Goal: Information Seeking & Learning: Learn about a topic

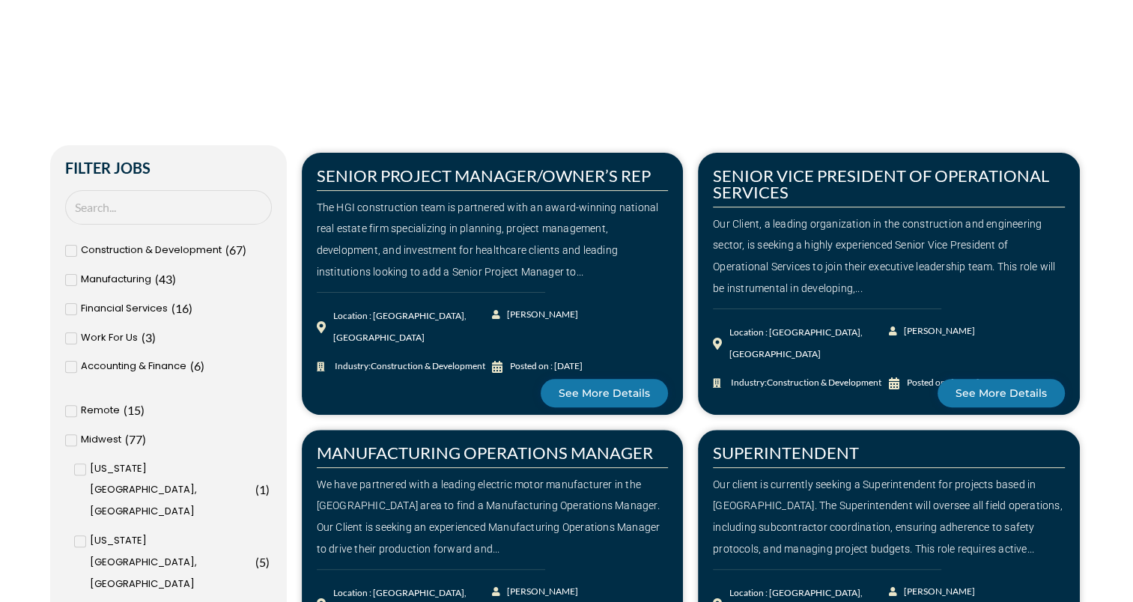
scroll to position [372, 0]
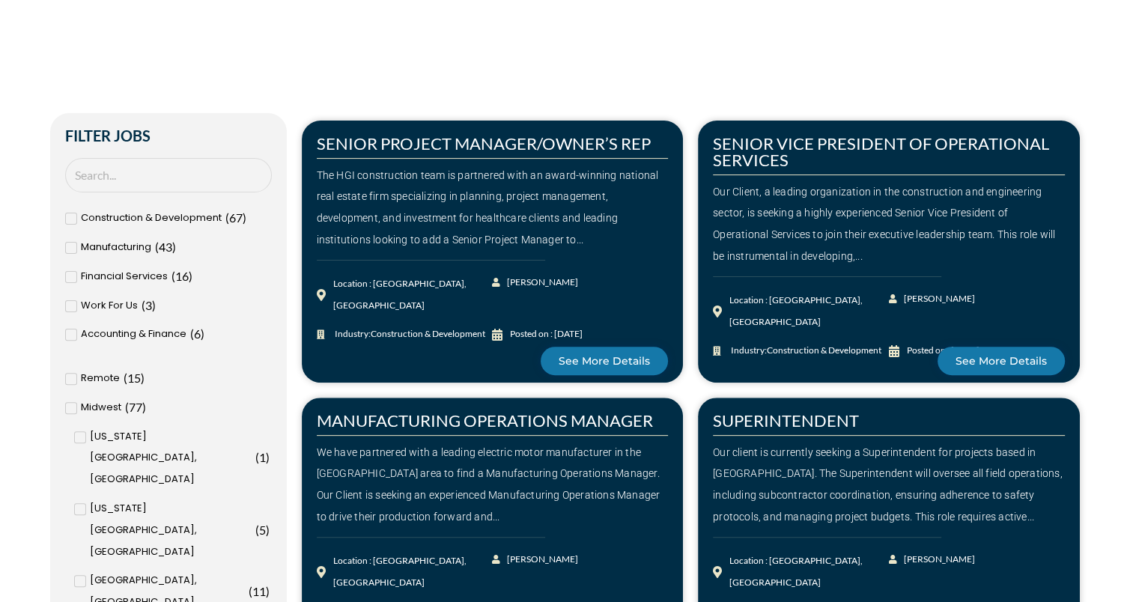
click at [73, 332] on span at bounding box center [71, 335] width 12 height 12
click at [0, 0] on input "Accounting & Finance ( 6 )" at bounding box center [0, 0] width 0 height 0
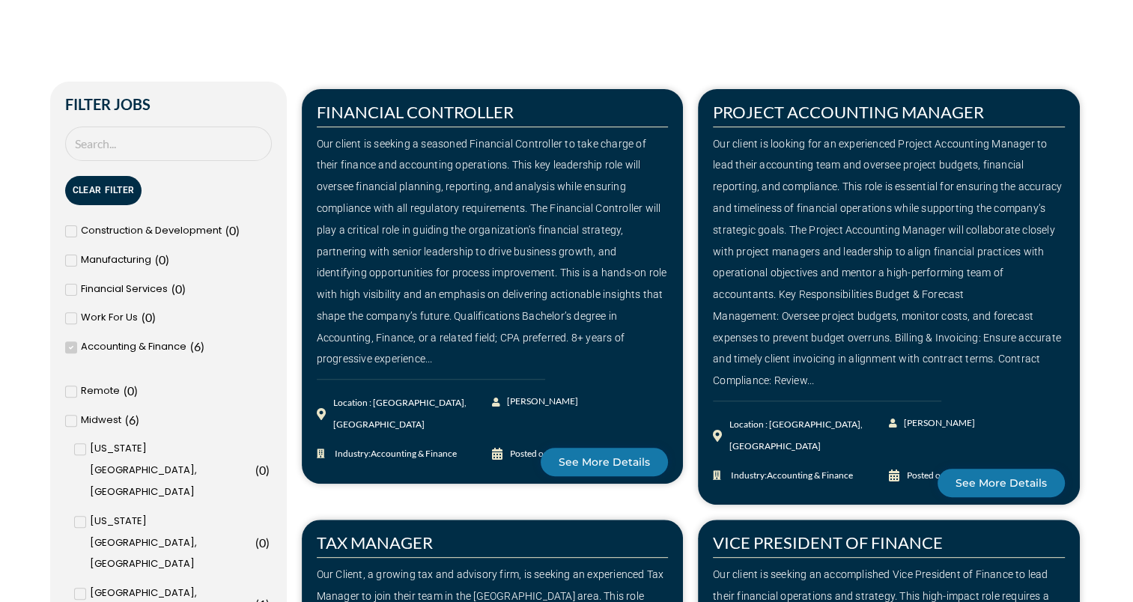
scroll to position [368, 0]
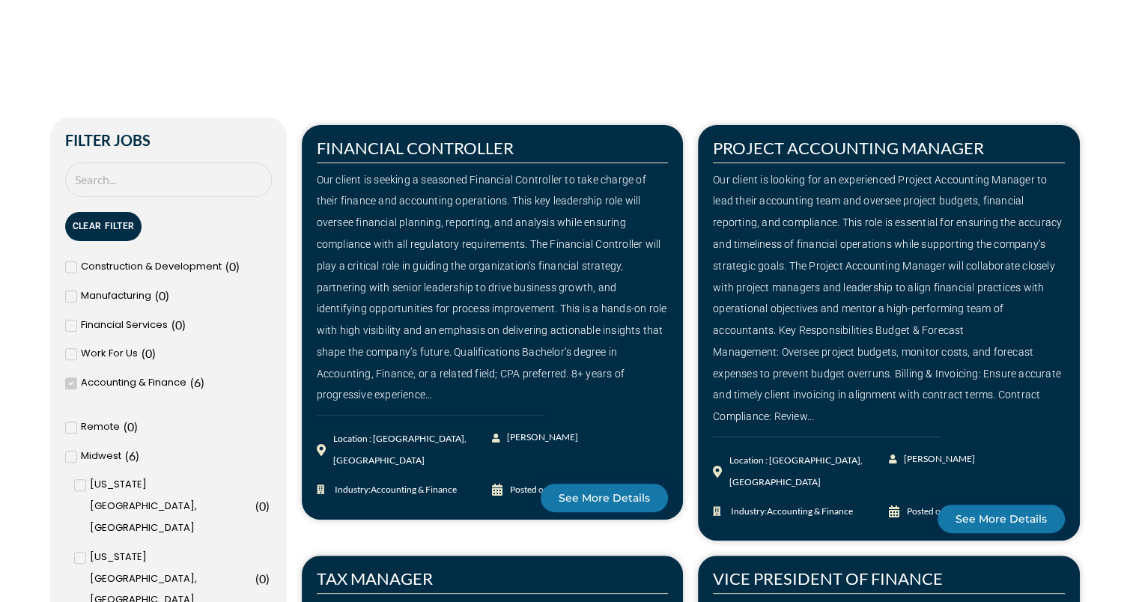
click at [72, 386] on icon at bounding box center [70, 383] width 5 height 9
click at [0, 0] on input "Accounting & Finance ( 6 )" at bounding box center [0, 0] width 0 height 0
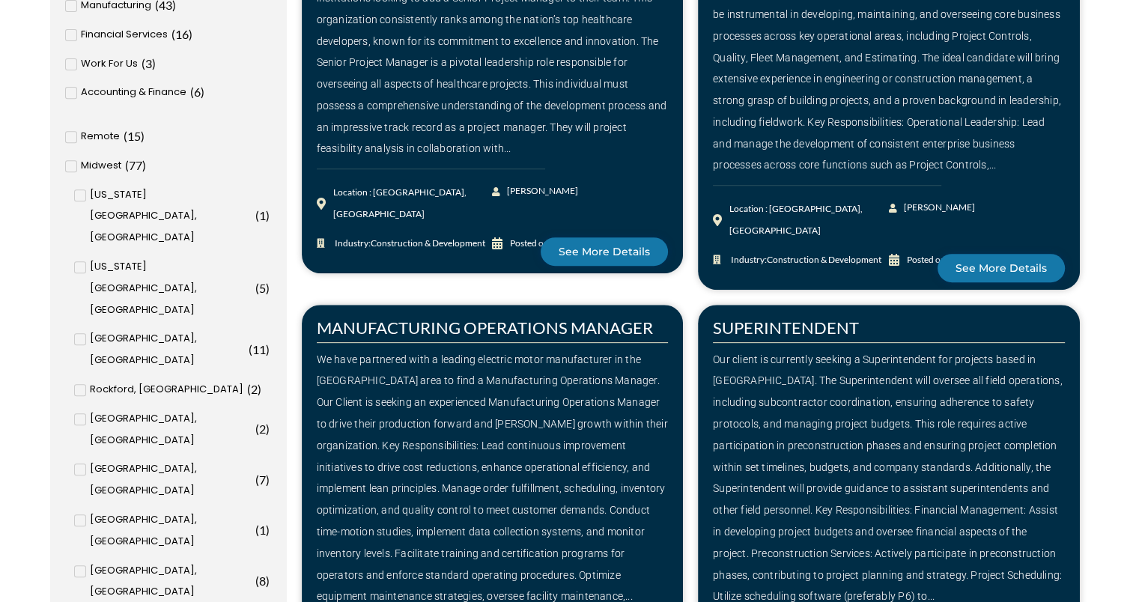
scroll to position [621, 0]
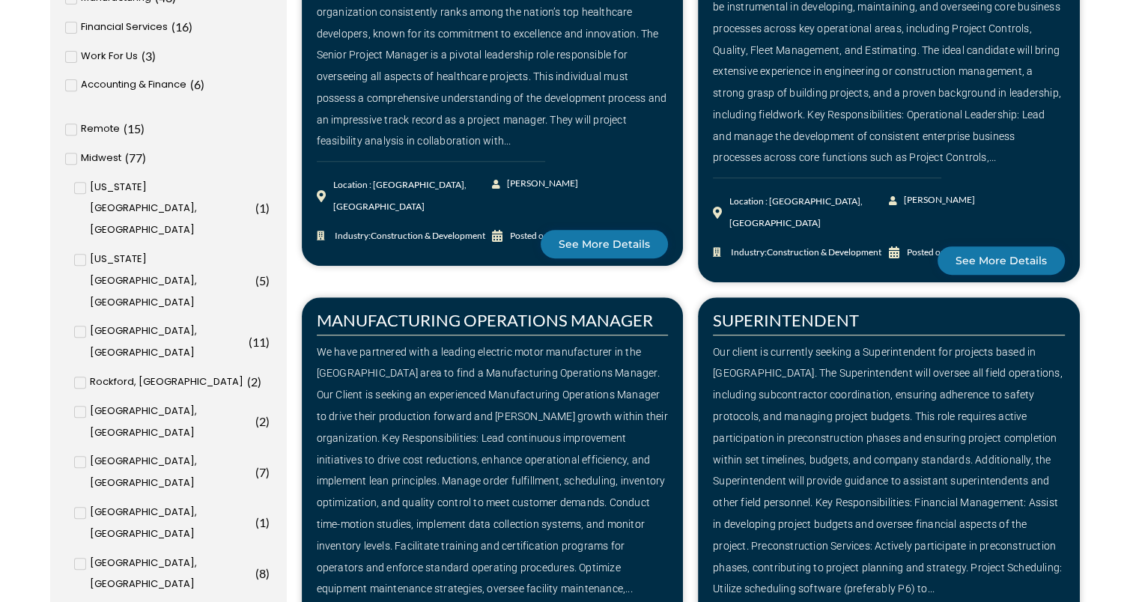
click at [0, 0] on input "[GEOGRAPHIC_DATA], [GEOGRAPHIC_DATA] ( 8 )" at bounding box center [0, 0] width 0 height 0
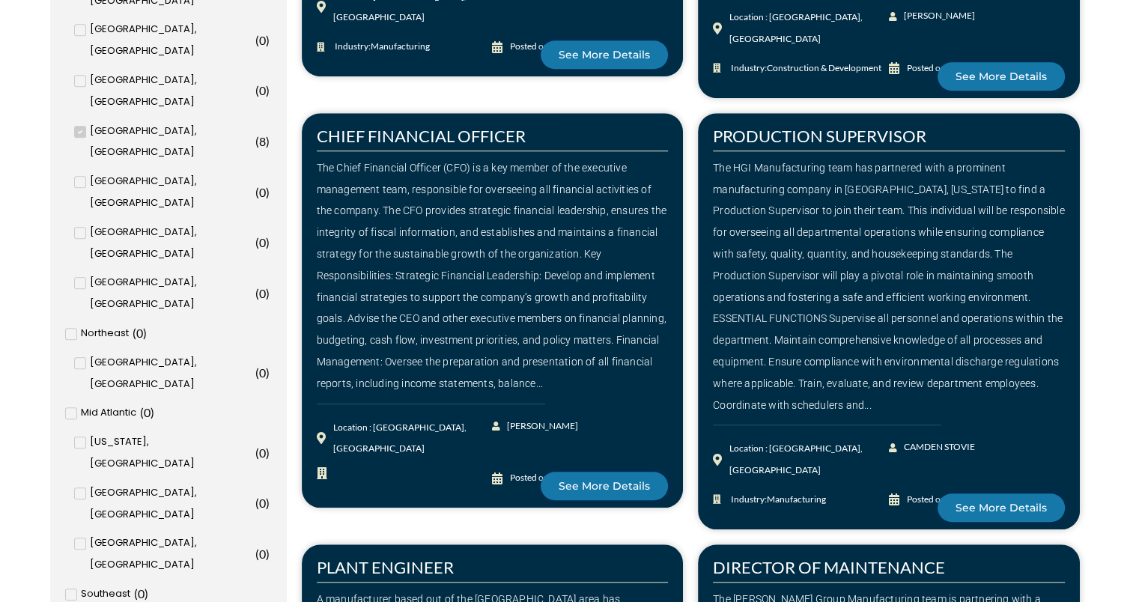
scroll to position [1191, 0]
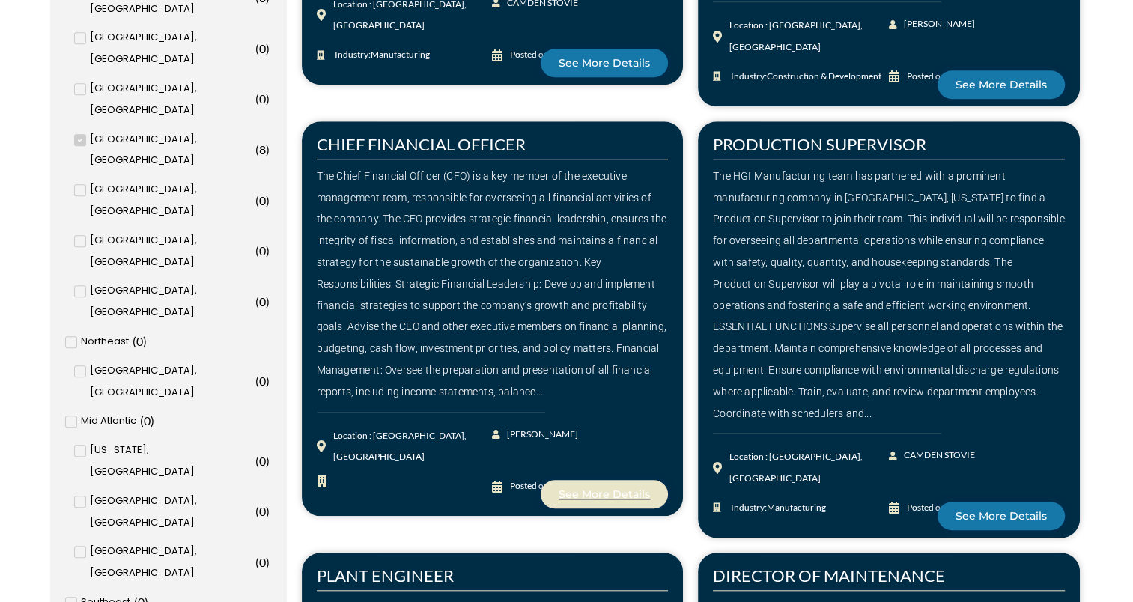
click at [616, 489] on span "See More Details" at bounding box center [604, 494] width 91 height 10
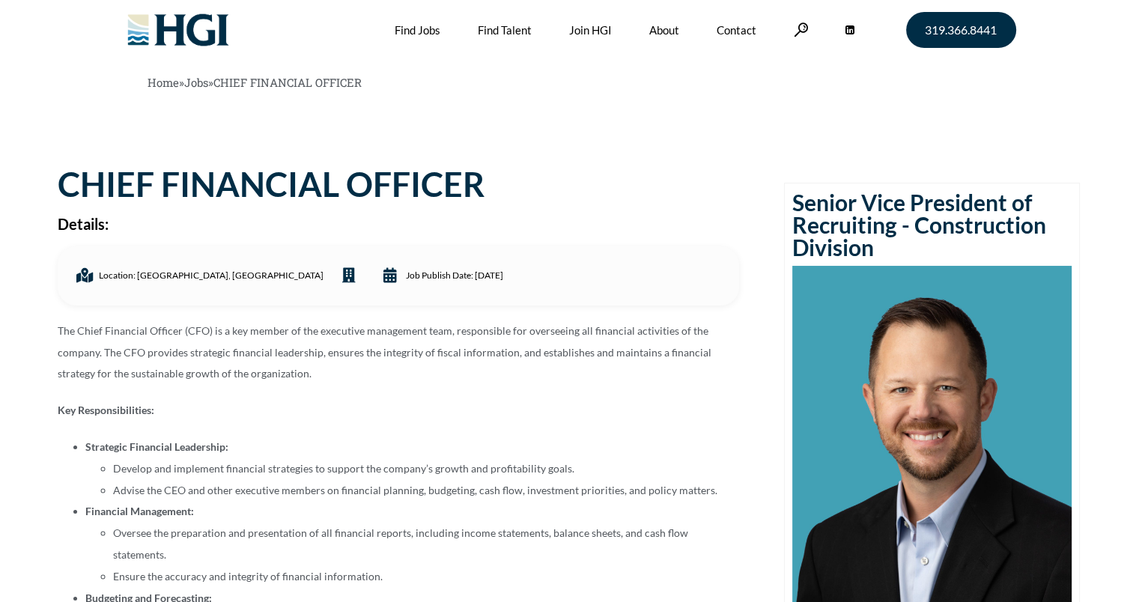
click at [401, 481] on li "Advise the CEO and other executive members on financial planning, budgeting, ca…" at bounding box center [426, 491] width 626 height 22
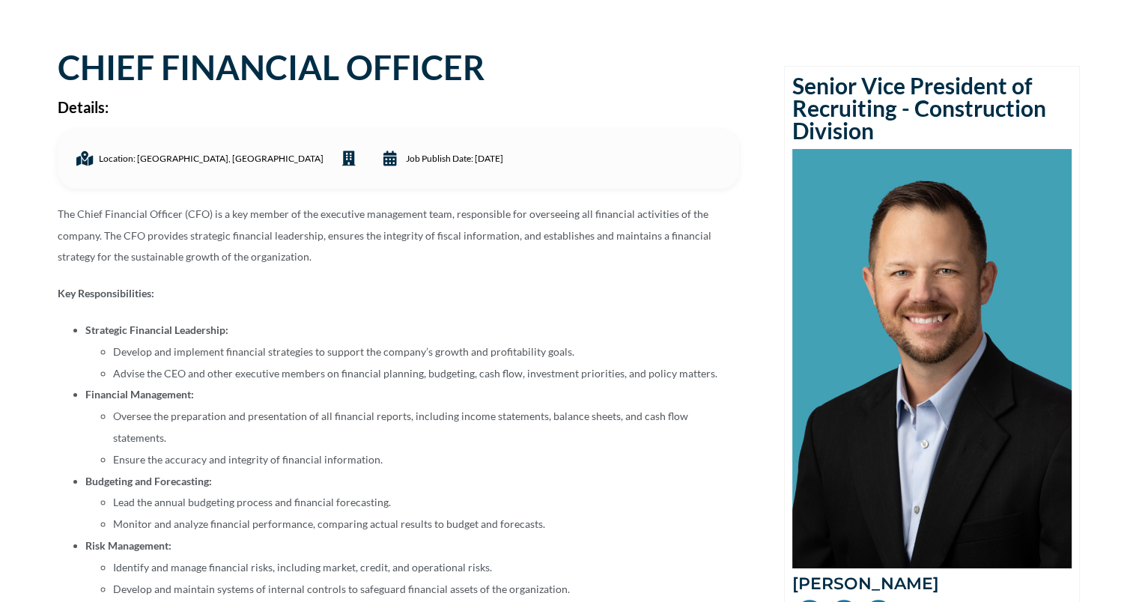
scroll to position [120, 0]
